Goal: Transaction & Acquisition: Purchase product/service

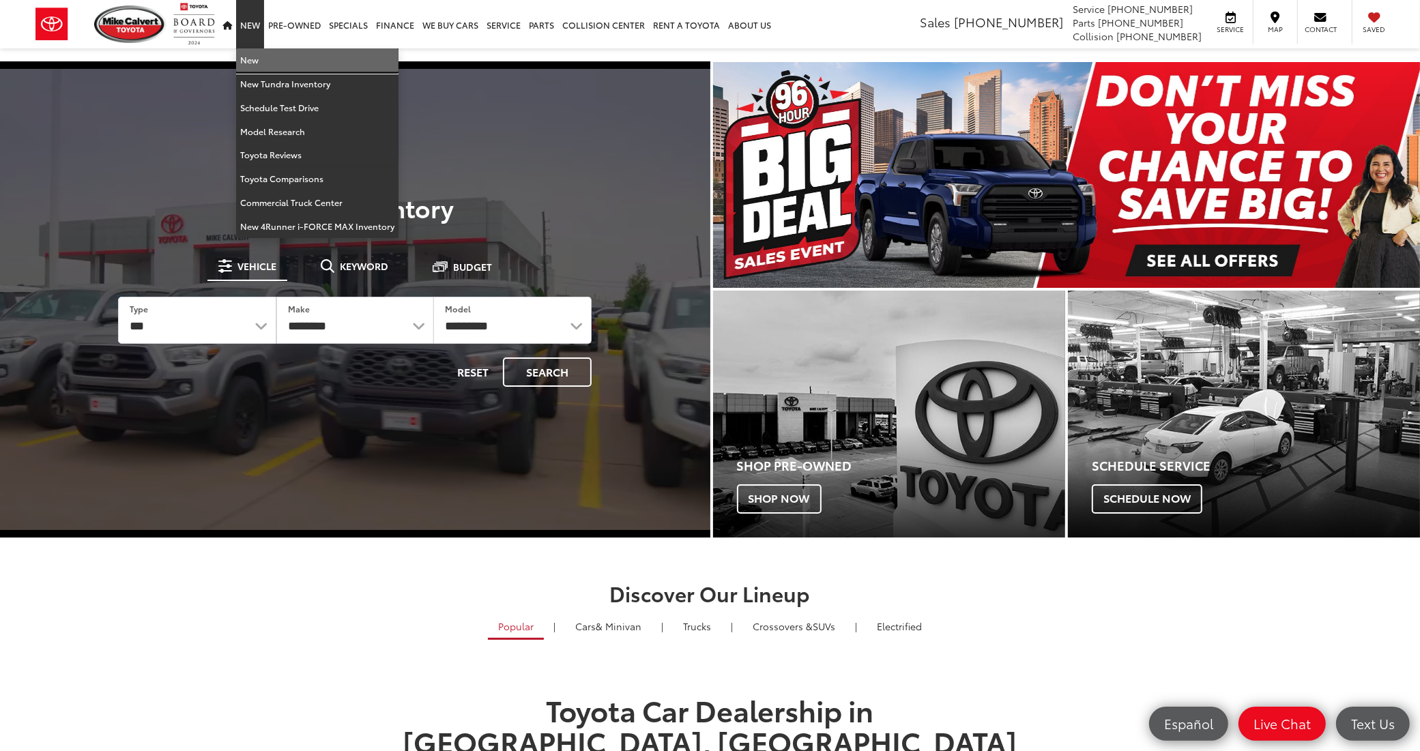
click at [248, 58] on link "New" at bounding box center [317, 60] width 162 height 24
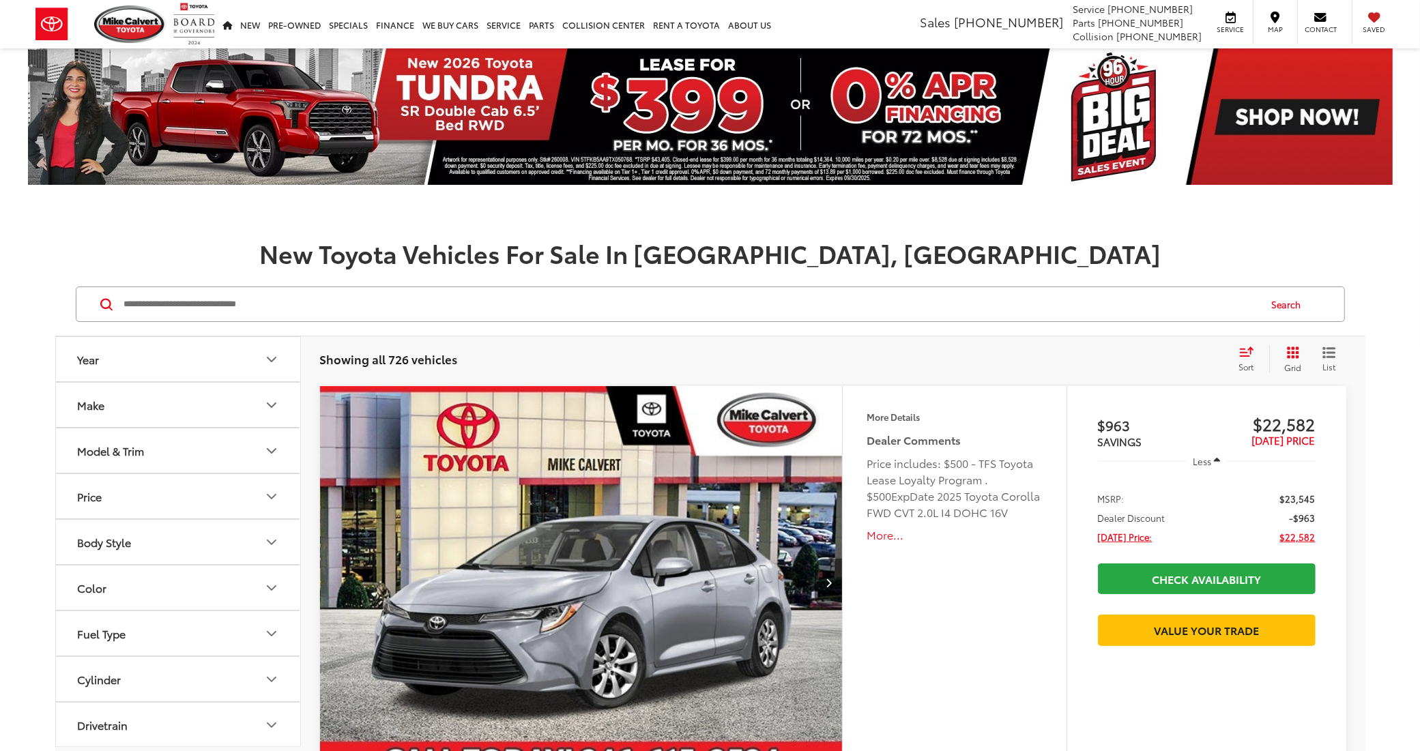
click at [164, 444] on button "Model & Trim" at bounding box center [179, 451] width 246 height 44
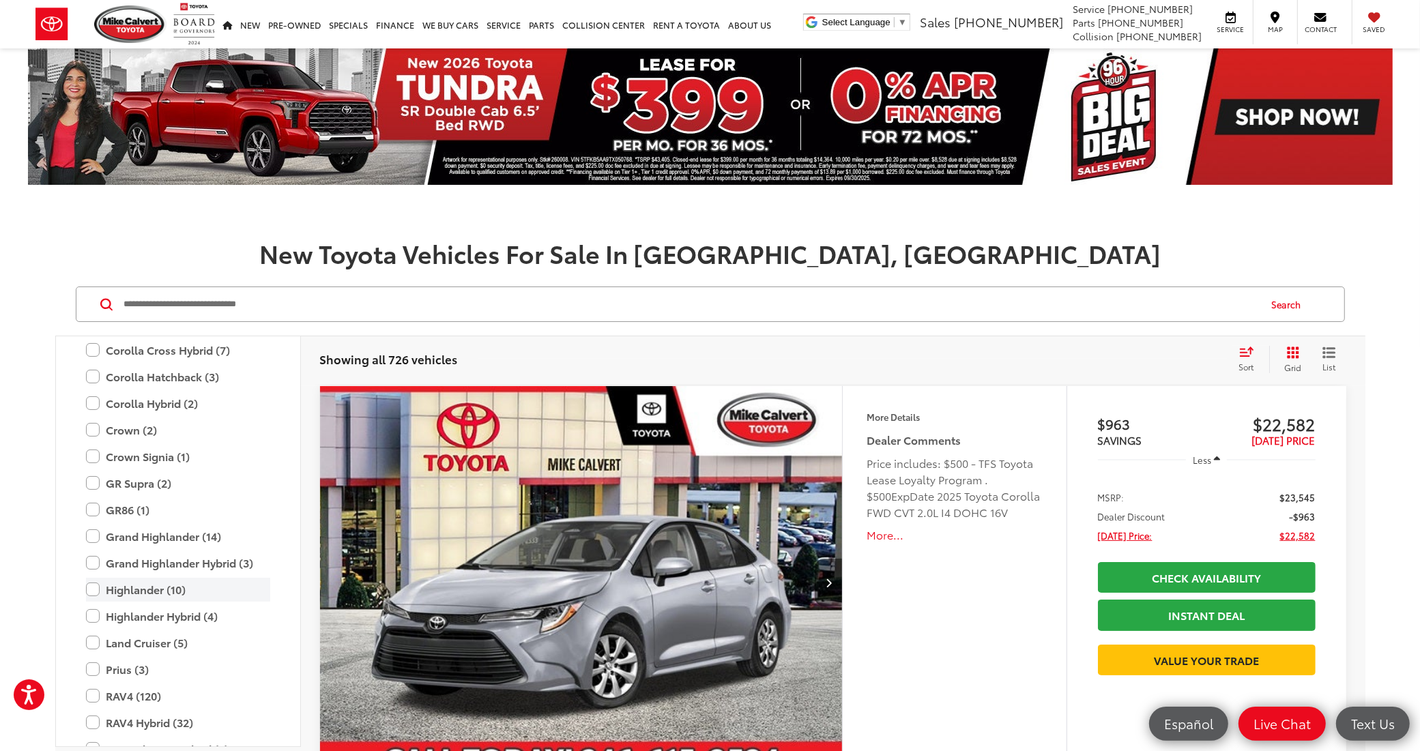
scroll to position [418, 0]
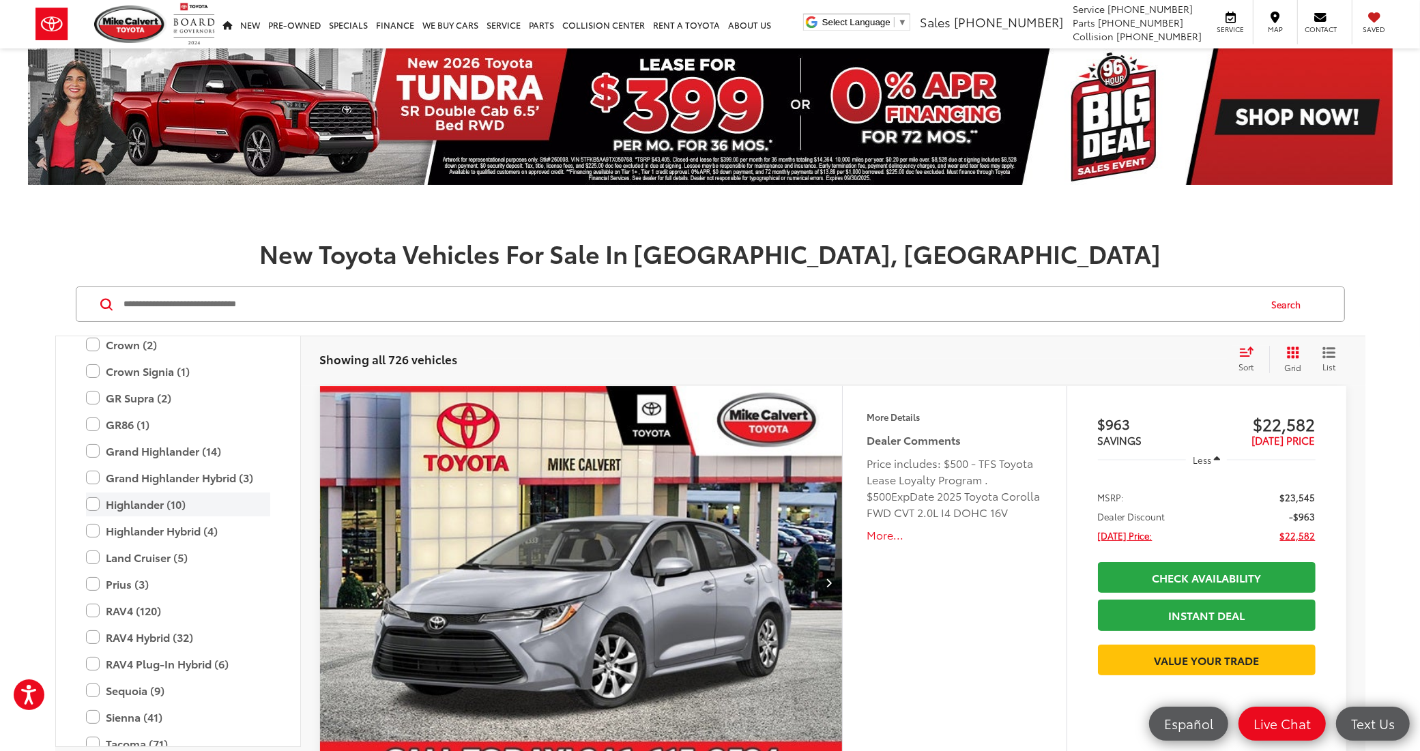
click at [156, 505] on label "Highlander (10)" at bounding box center [178, 505] width 184 height 24
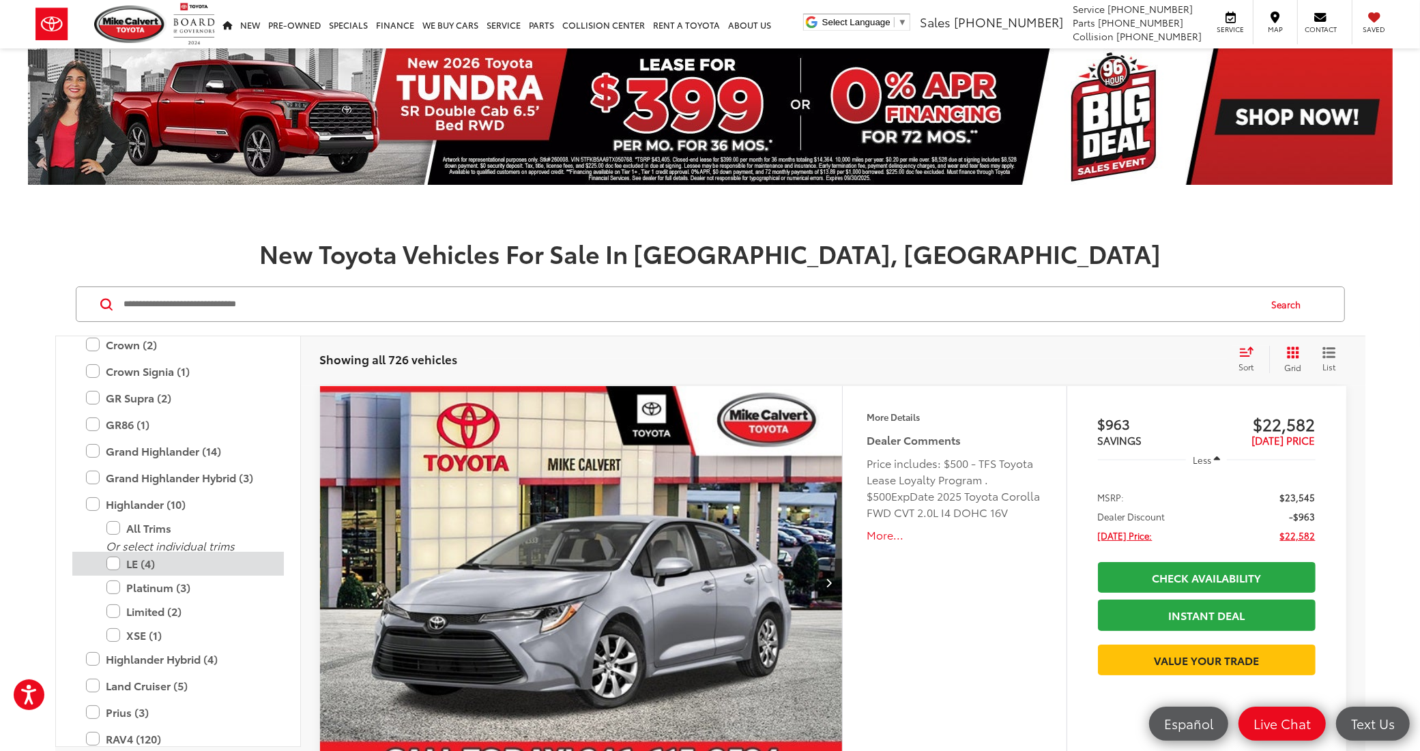
click at [169, 563] on label "LE (4)" at bounding box center [188, 564] width 164 height 24
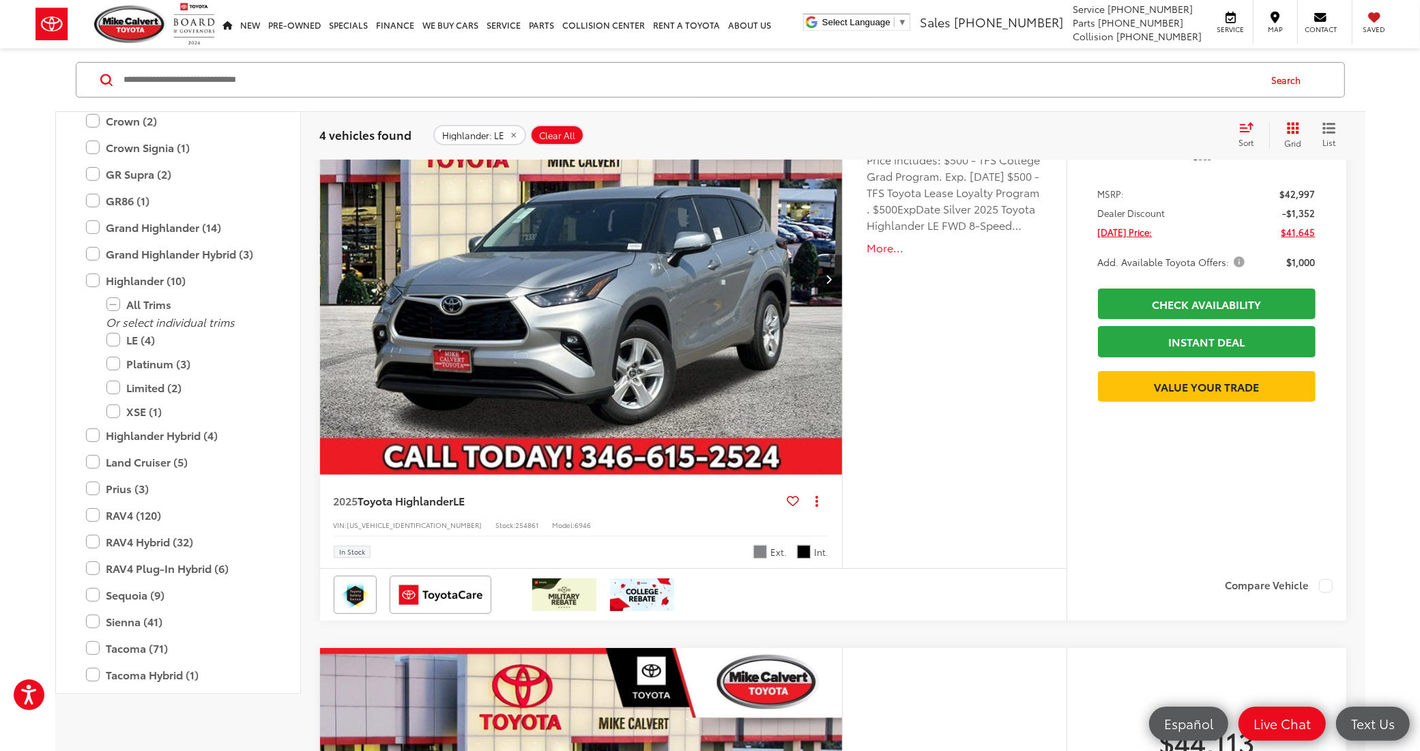
scroll to position [171, 0]
